Goal: Task Accomplishment & Management: Complete application form

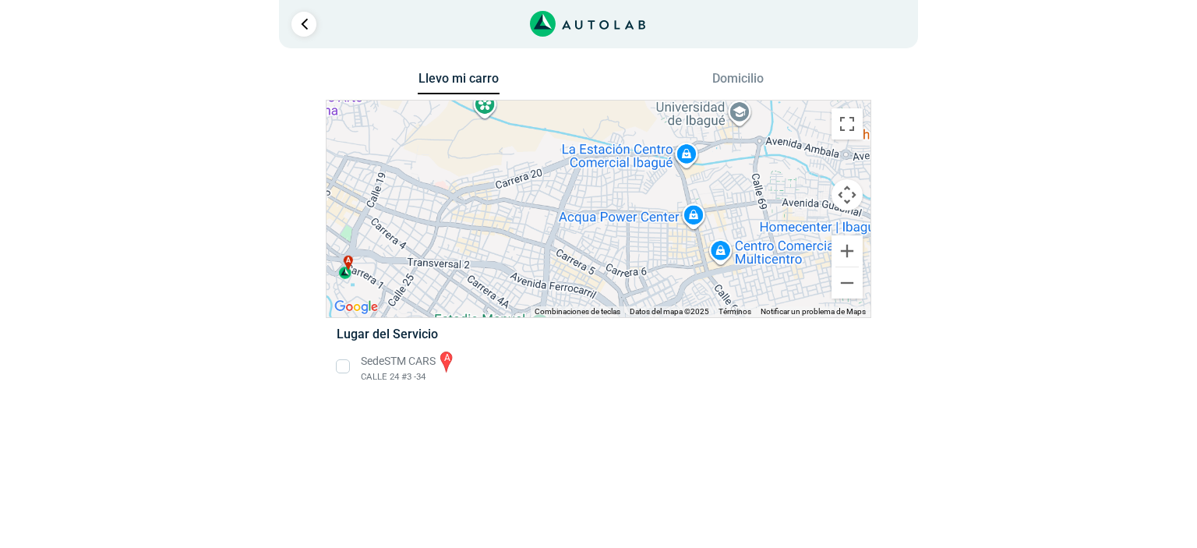
click at [346, 364] on li "Sede STM CARS a CALLE 24 #3 -34" at bounding box center [598, 366] width 546 height 35
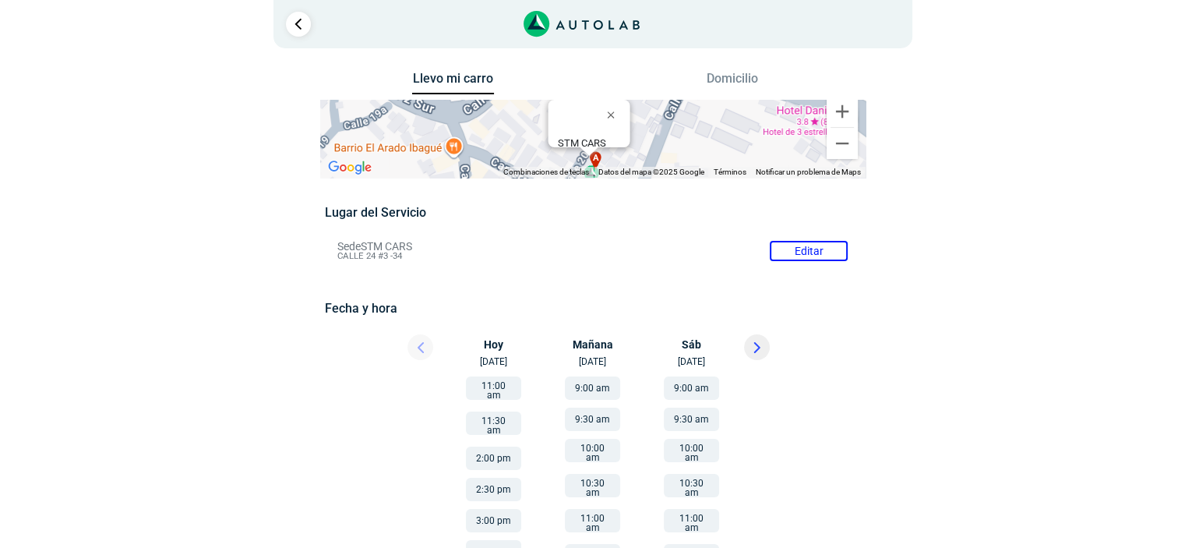
click at [751, 348] on button at bounding box center [757, 347] width 26 height 26
click at [418, 342] on icon at bounding box center [421, 347] width 6 height 11
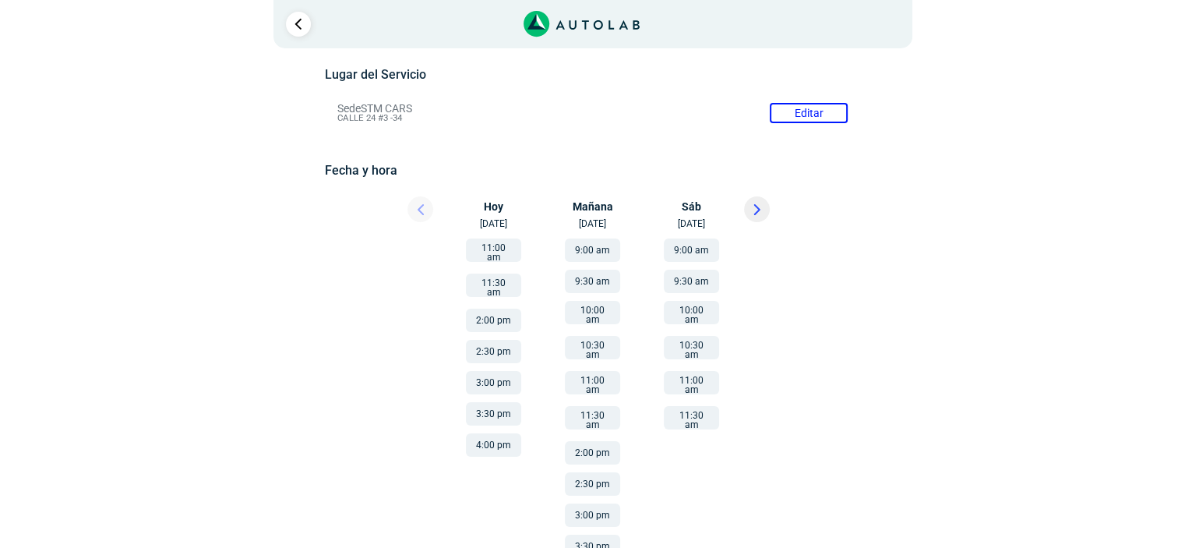
scroll to position [156, 0]
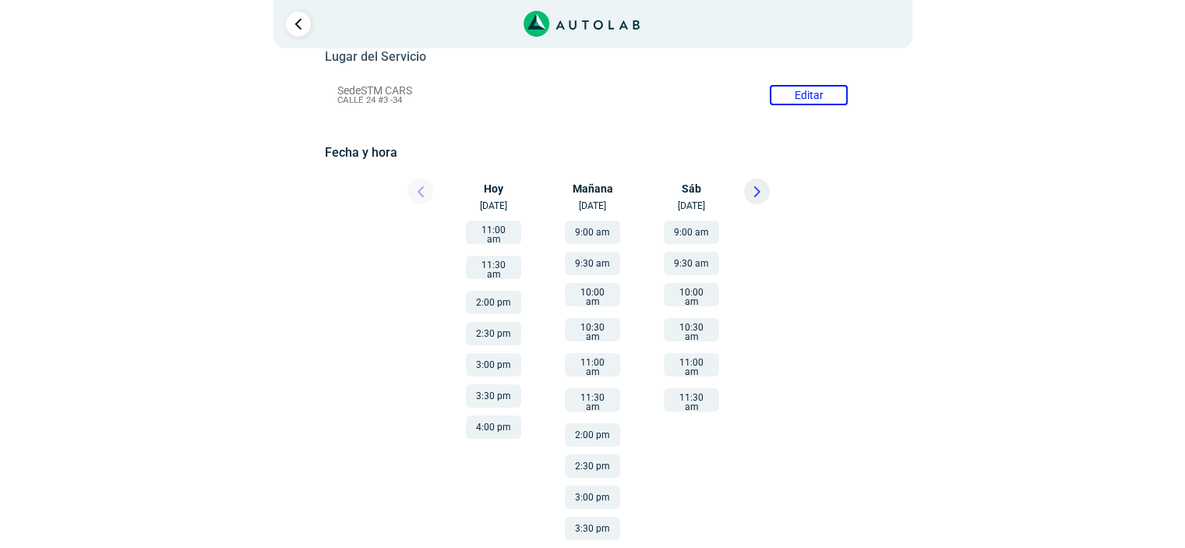
click at [680, 388] on button "11:30 am" at bounding box center [691, 399] width 55 height 23
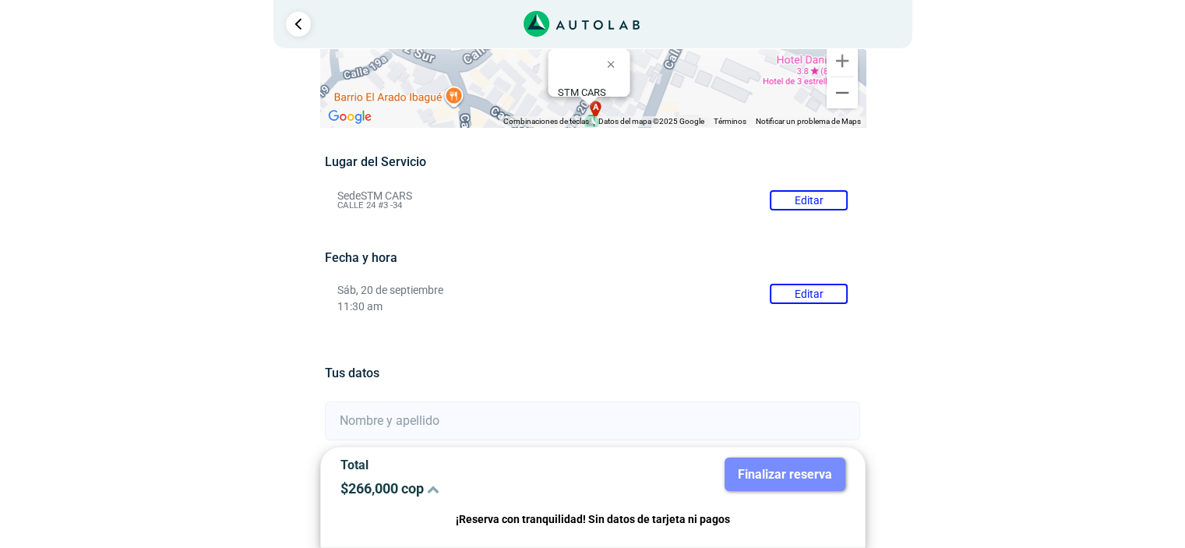
scroll to position [78, 0]
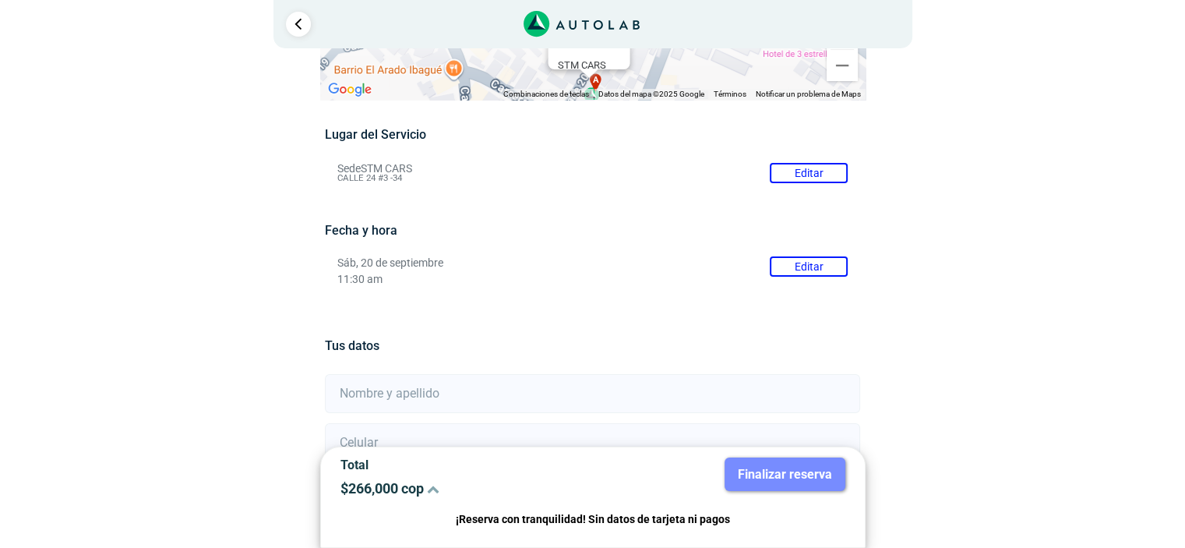
click at [377, 386] on input "text" at bounding box center [592, 393] width 535 height 39
type input "[PERSON_NAME]"
type input "[EMAIL_ADDRESS][DOMAIN_NAME]"
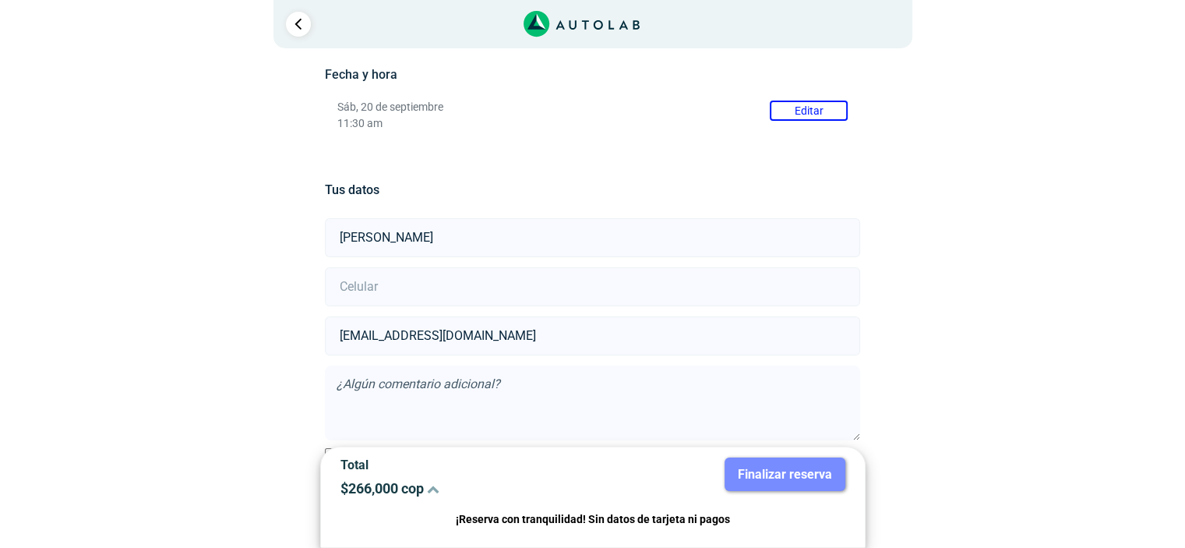
click at [374, 281] on input "number" at bounding box center [592, 286] width 535 height 39
type input "3163779026"
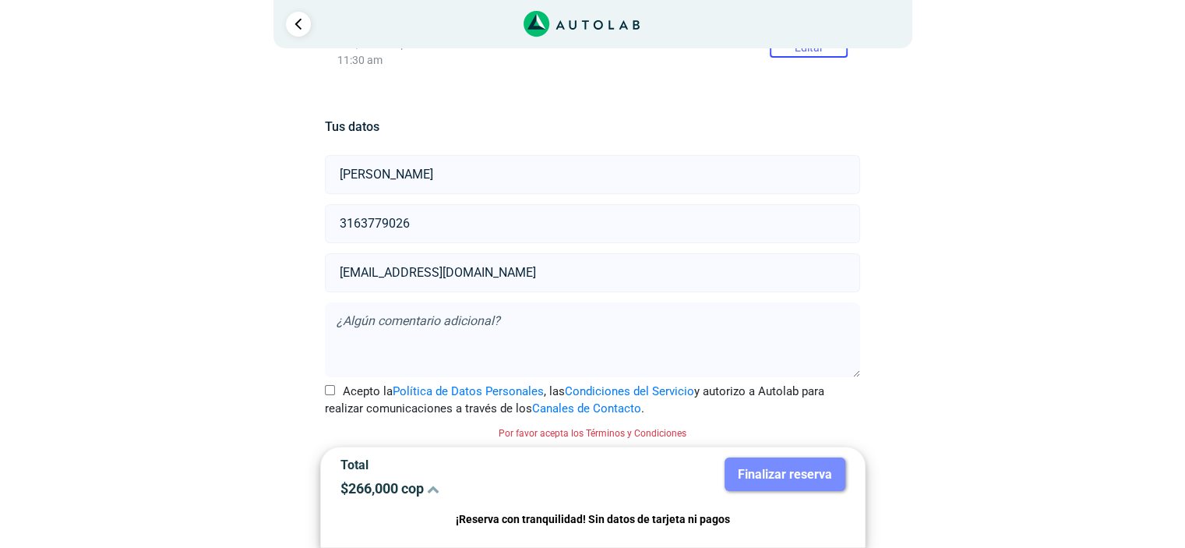
scroll to position [298, 0]
click at [328, 386] on input "Acepto la Política de Datos Personales , las Condiciones del Servicio y autoriz…" at bounding box center [330, 389] width 10 height 10
checkbox input "true"
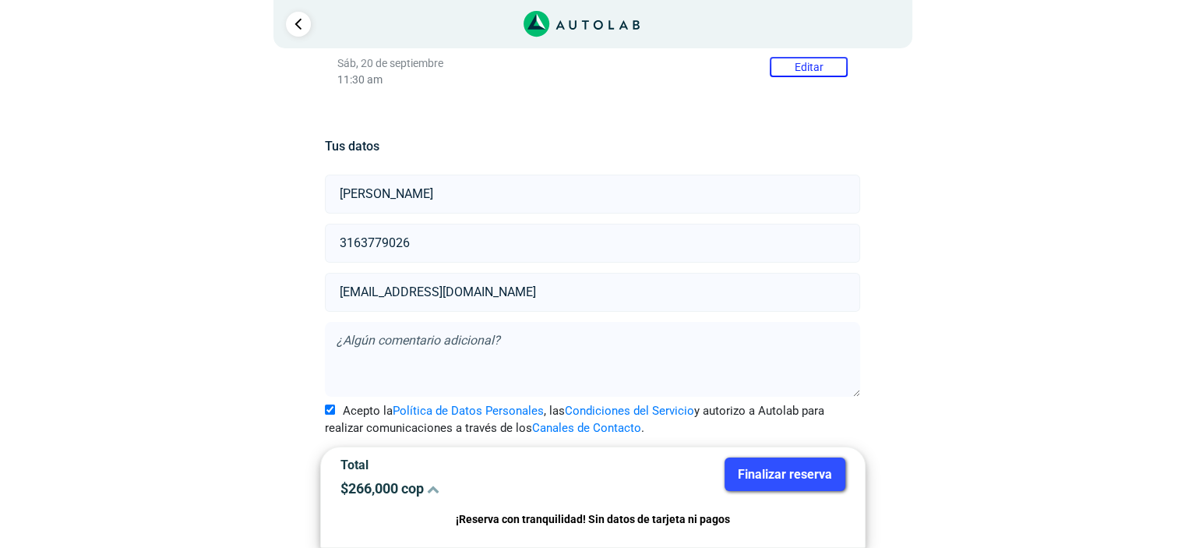
click at [798, 475] on button "Finalizar reserva" at bounding box center [785, 474] width 121 height 34
